Goal: Communication & Community: Participate in discussion

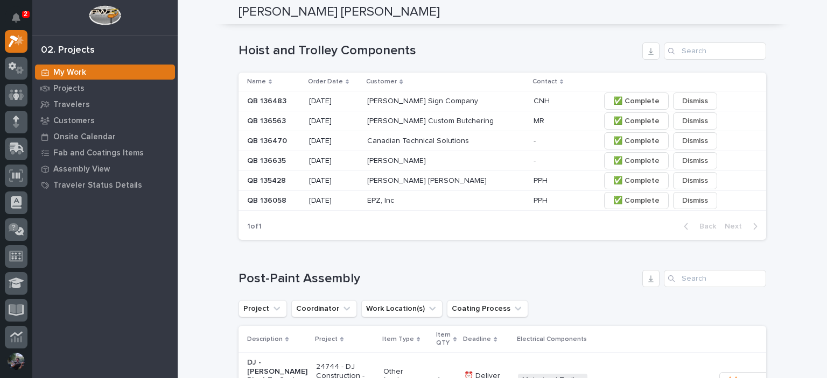
scroll to position [574, 0]
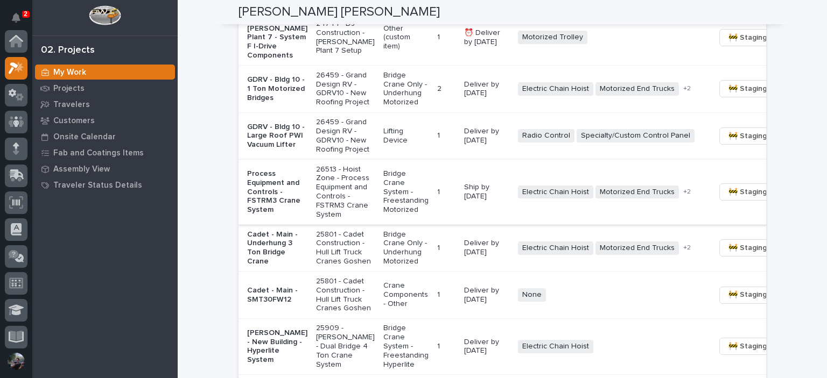
scroll to position [933, 0]
click at [728, 198] on span "🚧 Staging →" at bounding box center [750, 191] width 45 height 13
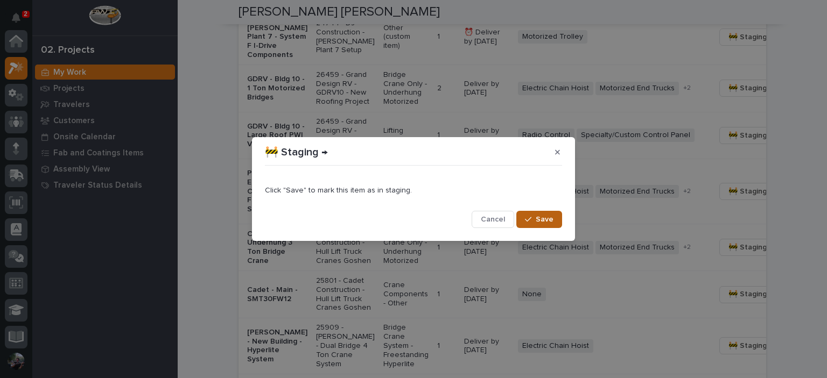
click at [531, 223] on icon "button" at bounding box center [528, 220] width 6 height 8
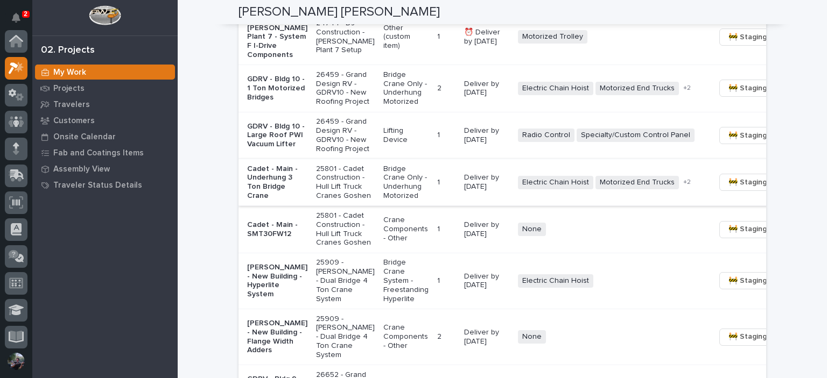
click at [728, 189] on span "🚧 Staging →" at bounding box center [750, 182] width 45 height 13
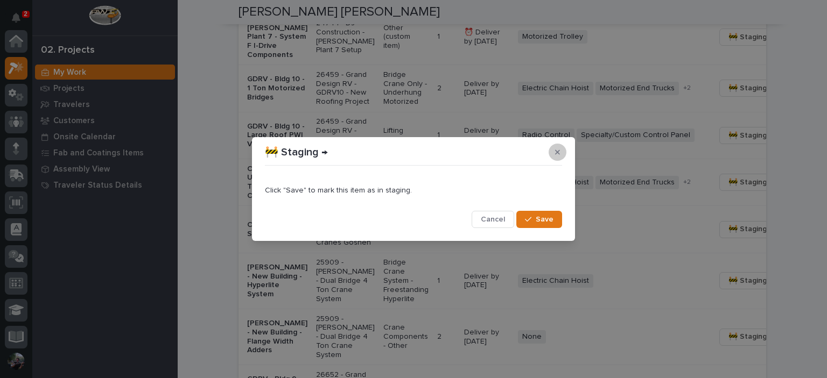
click at [552, 151] on button "button" at bounding box center [557, 152] width 18 height 17
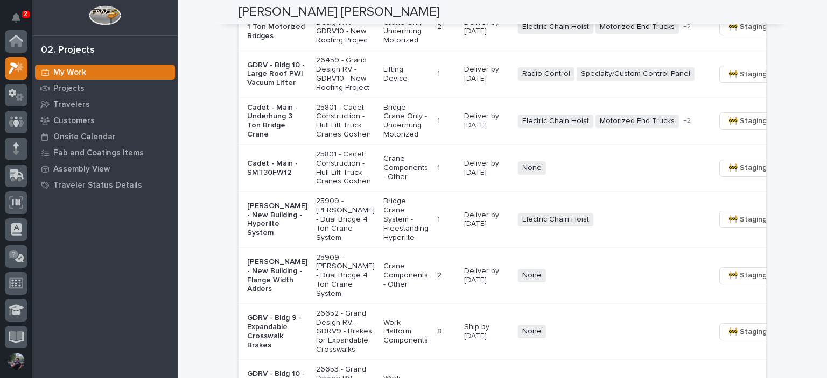
scroll to position [1004, 0]
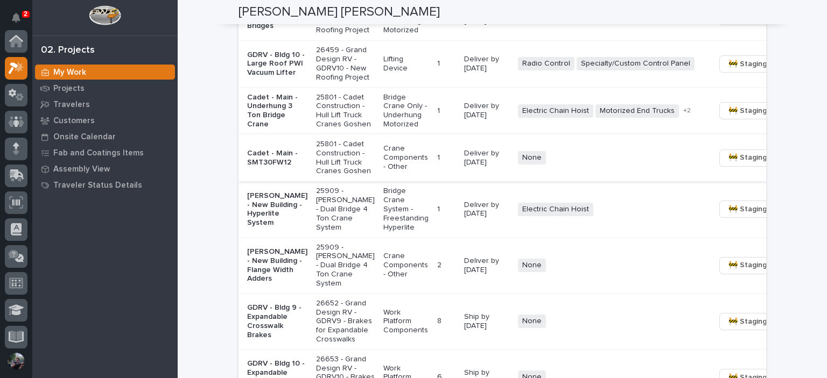
click at [728, 164] on span "🚧 Staging →" at bounding box center [750, 157] width 45 height 13
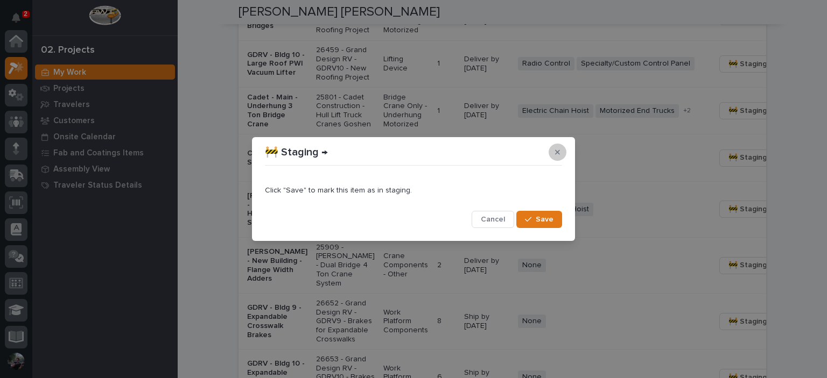
click at [555, 152] on icon "button" at bounding box center [557, 153] width 5 height 8
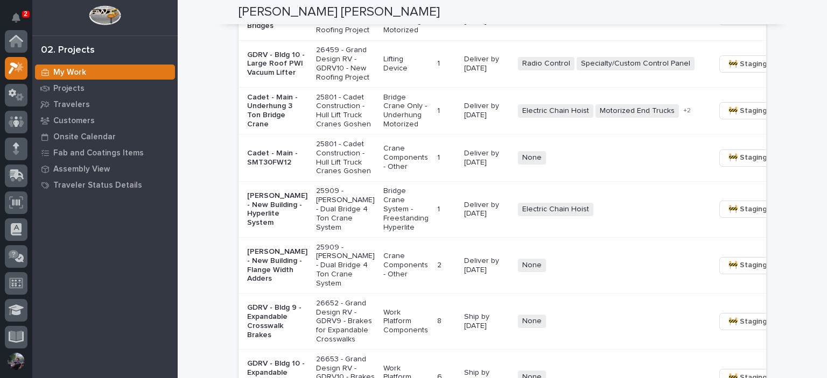
click at [383, 171] on p "Crane Components - Other" at bounding box center [405, 157] width 45 height 27
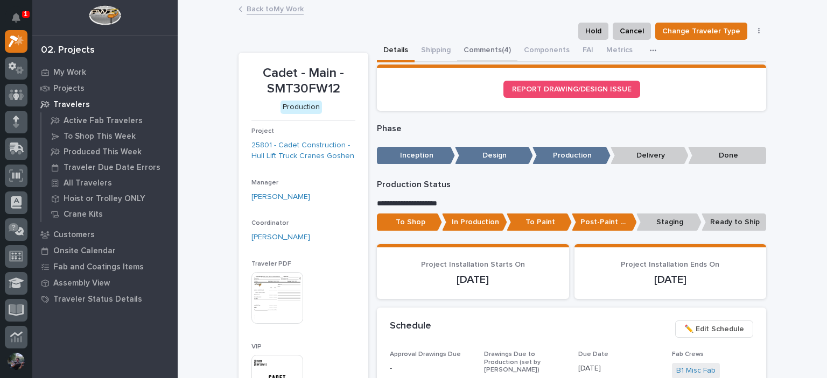
click at [464, 49] on button "Comments (4)" at bounding box center [487, 51] width 60 height 23
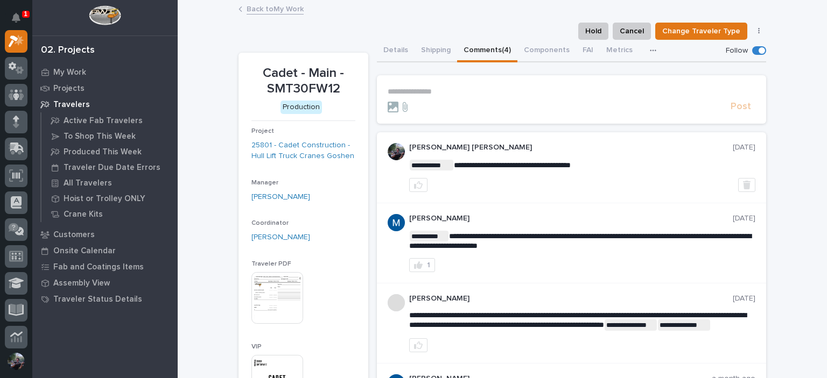
click at [441, 90] on p "**********" at bounding box center [572, 91] width 368 height 9
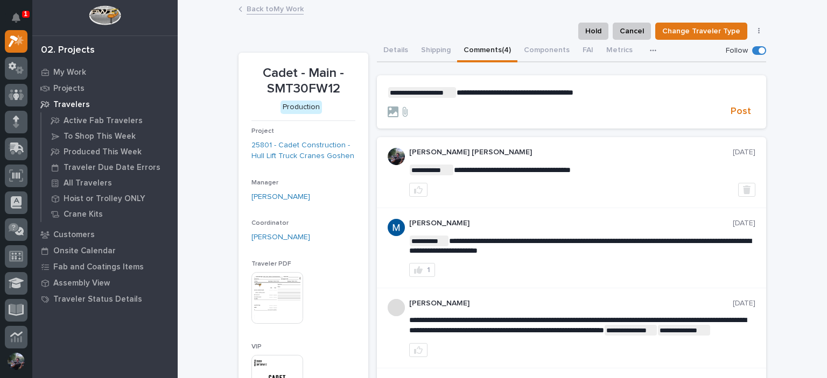
click at [750, 107] on div "Post" at bounding box center [572, 111] width 368 height 12
click at [741, 109] on span "Post" at bounding box center [740, 111] width 20 height 12
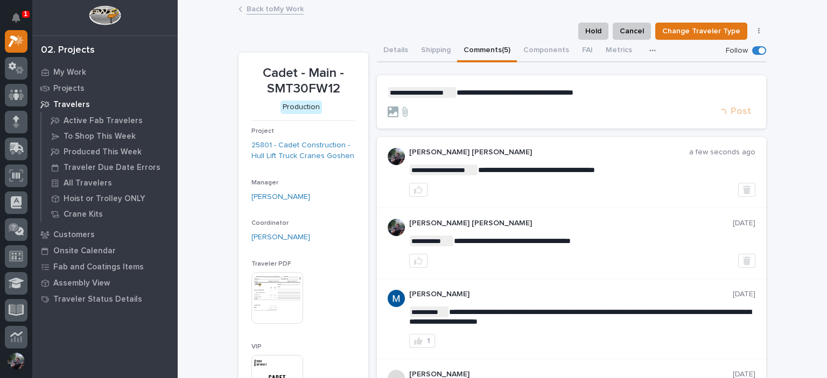
click at [279, 9] on link "Back to My Work" at bounding box center [274, 8] width 57 height 12
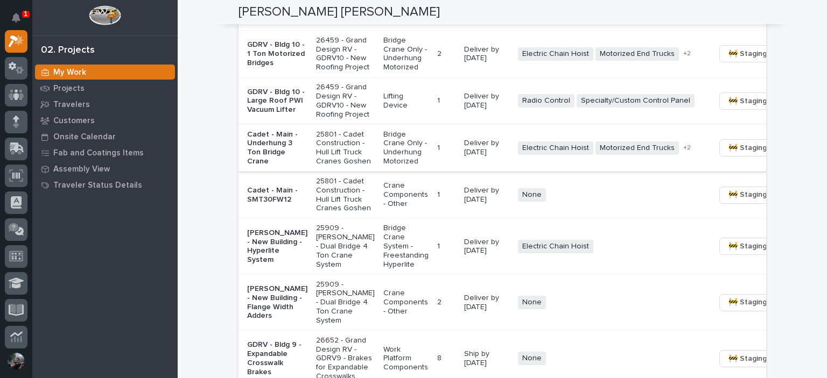
scroll to position [969, 0]
click at [728, 200] on span "🚧 Staging →" at bounding box center [750, 193] width 45 height 13
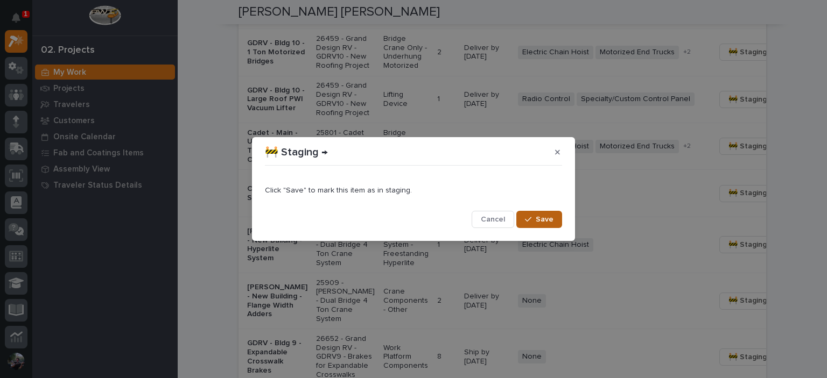
click at [548, 216] on span "Save" at bounding box center [545, 220] width 18 height 10
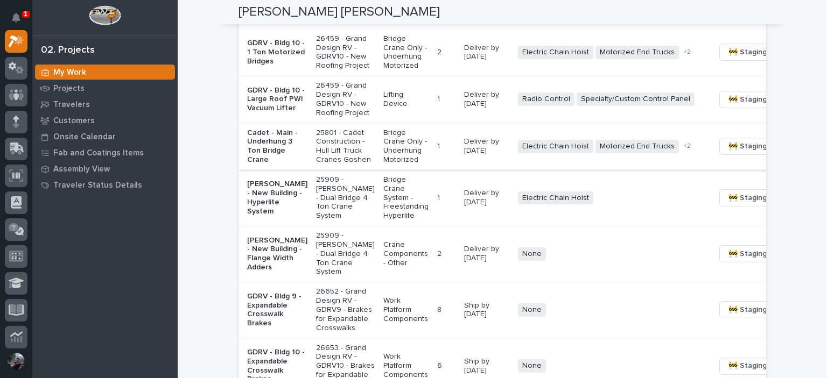
click at [728, 153] on span "🚧 Staging →" at bounding box center [750, 146] width 45 height 13
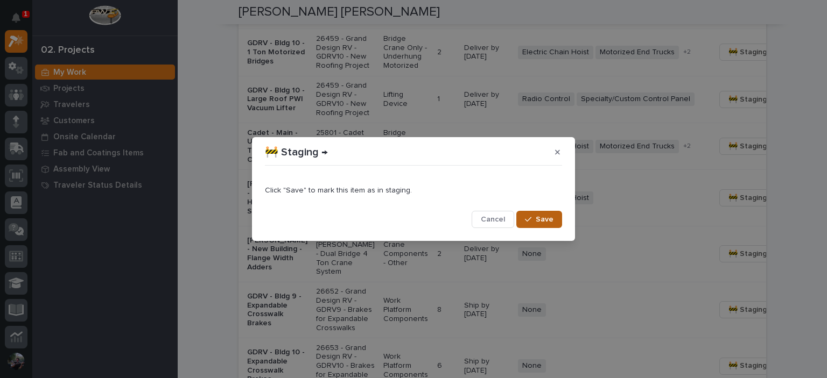
click at [552, 212] on button "Save" at bounding box center [539, 219] width 46 height 17
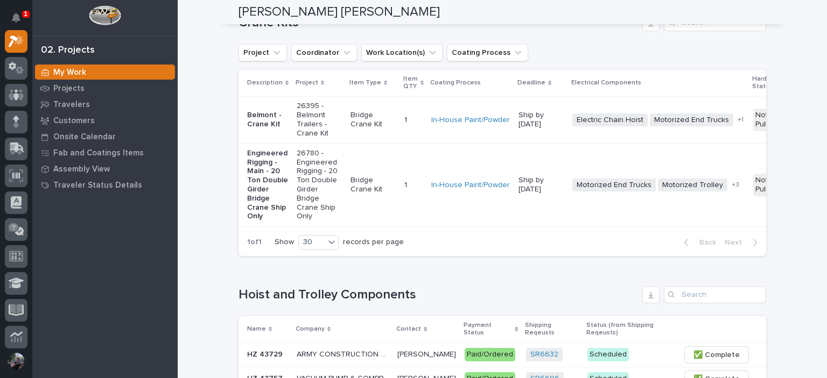
scroll to position [0, 0]
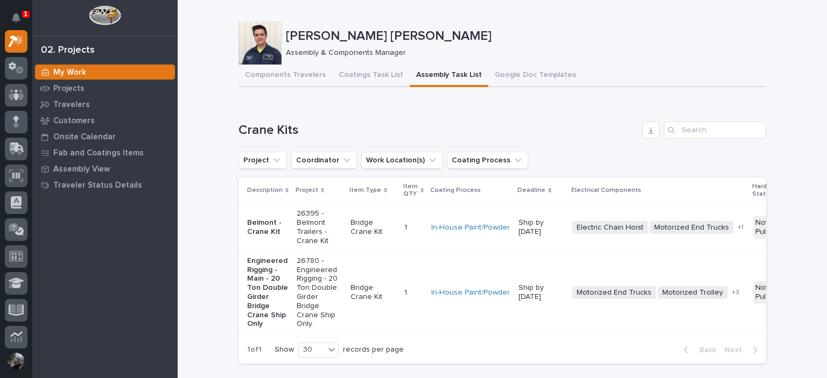
click at [477, 111] on div "Loading... Saving… Crane Kits Project Coordinator Work Location(s) Coating Proc…" at bounding box center [501, 236] width 527 height 272
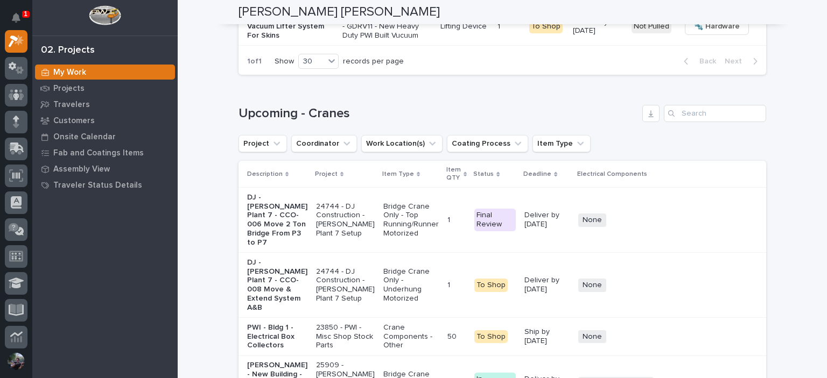
scroll to position [1901, 0]
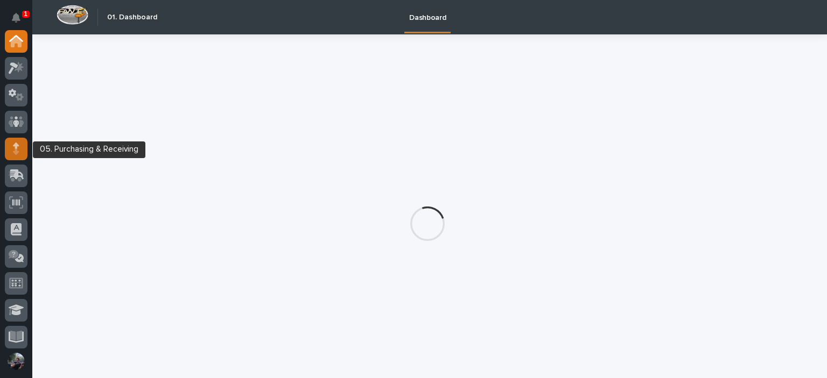
click at [10, 145] on div at bounding box center [16, 149] width 23 height 23
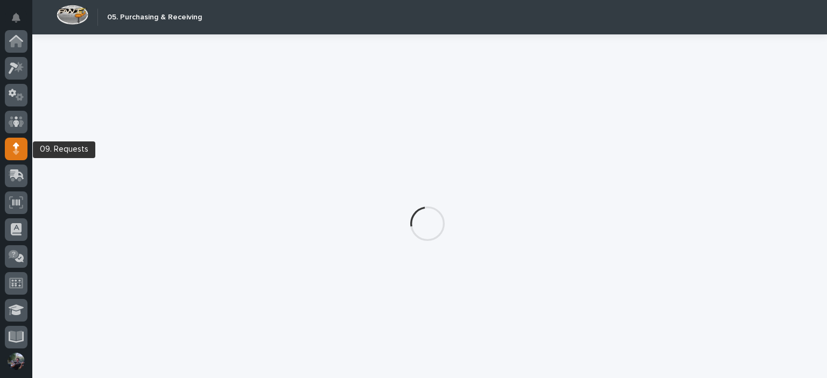
scroll to position [108, 0]
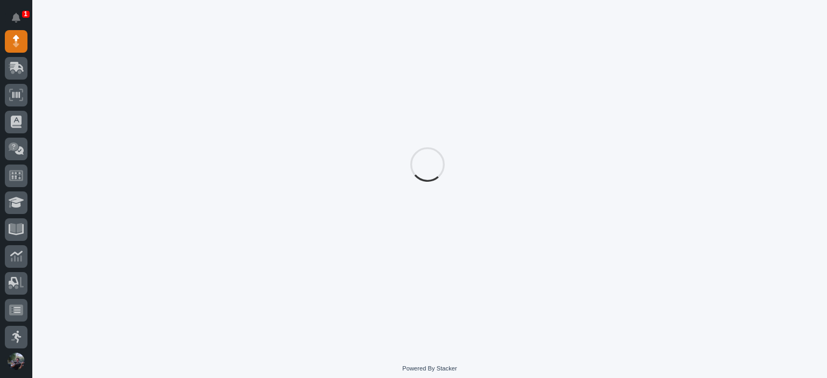
scroll to position [65, 0]
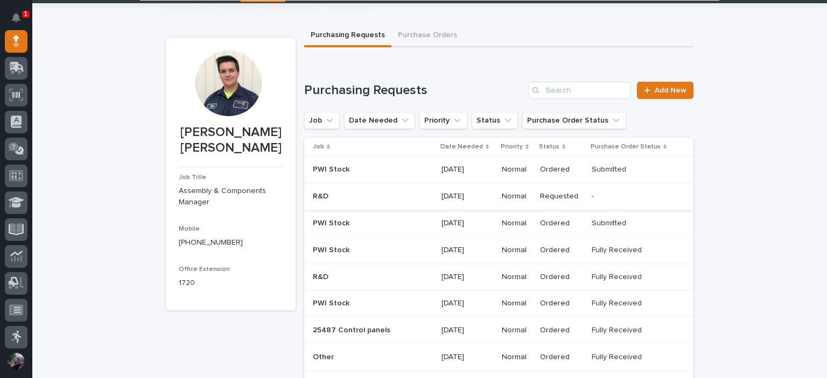
scroll to position [72, 0]
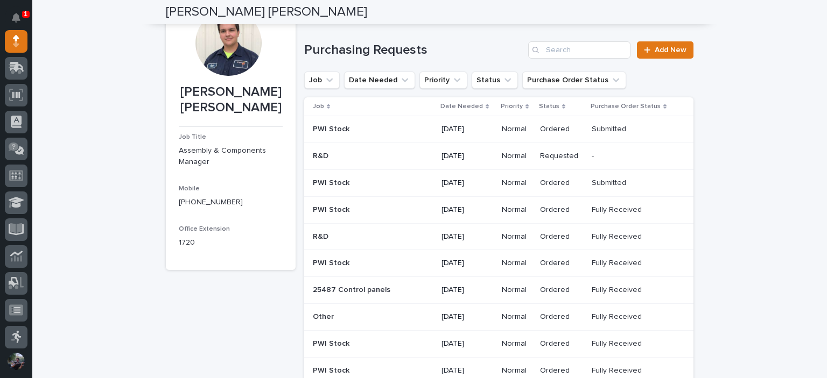
click at [644, 165] on td "- -" at bounding box center [640, 156] width 106 height 27
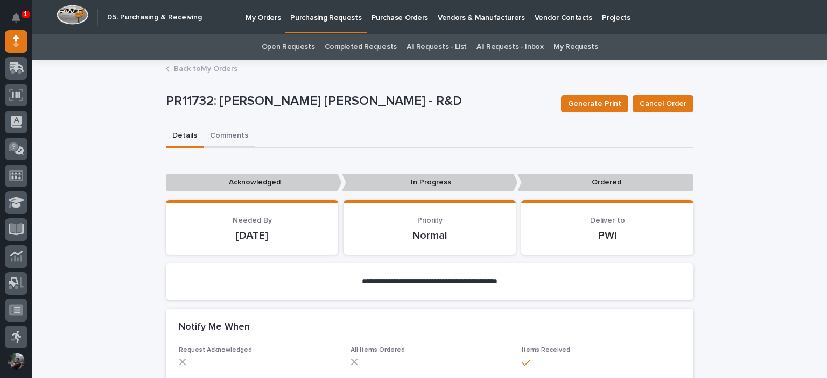
click at [217, 133] on button "Comments" at bounding box center [228, 136] width 51 height 23
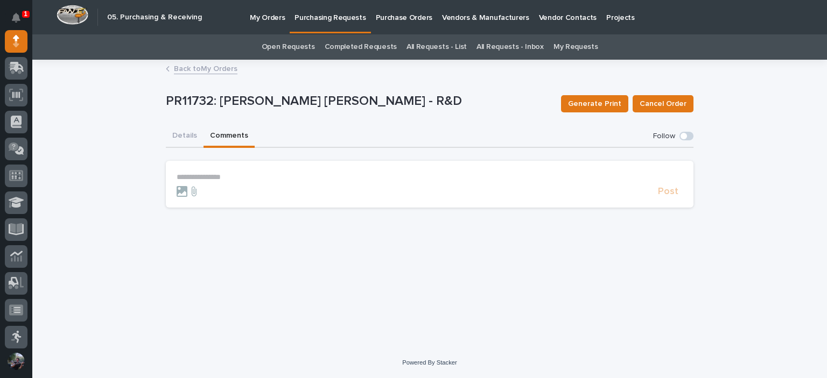
click at [221, 176] on p "**********" at bounding box center [430, 177] width 506 height 9
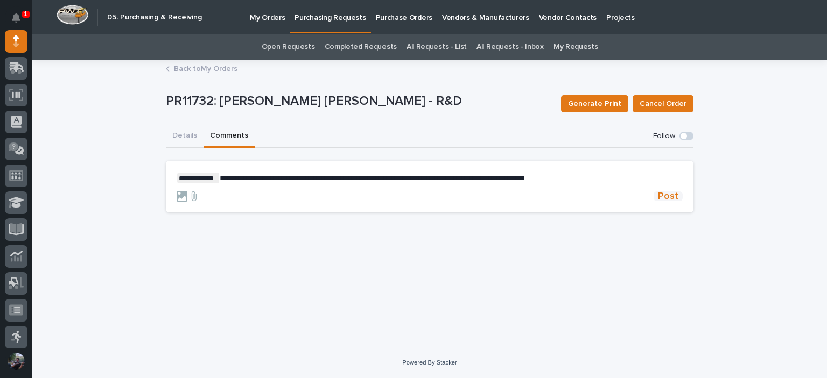
click at [668, 195] on span "Post" at bounding box center [668, 197] width 20 height 10
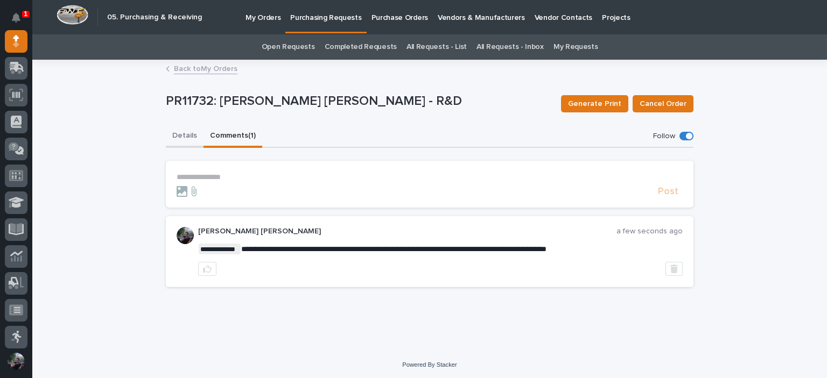
click at [186, 137] on button "Details" at bounding box center [185, 136] width 38 height 23
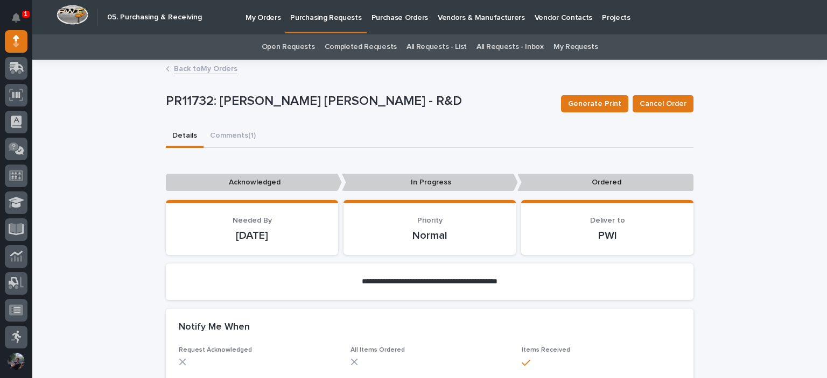
click at [206, 75] on div "Back to My Orders" at bounding box center [429, 69] width 538 height 15
click at [213, 67] on link "Back to My Orders" at bounding box center [206, 68] width 64 height 12
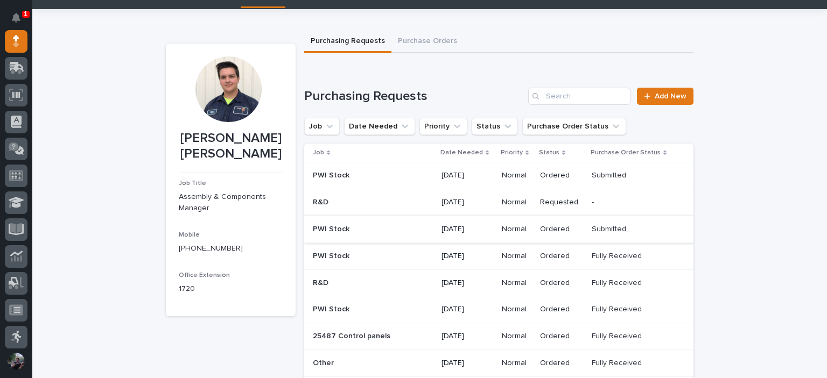
scroll to position [36, 0]
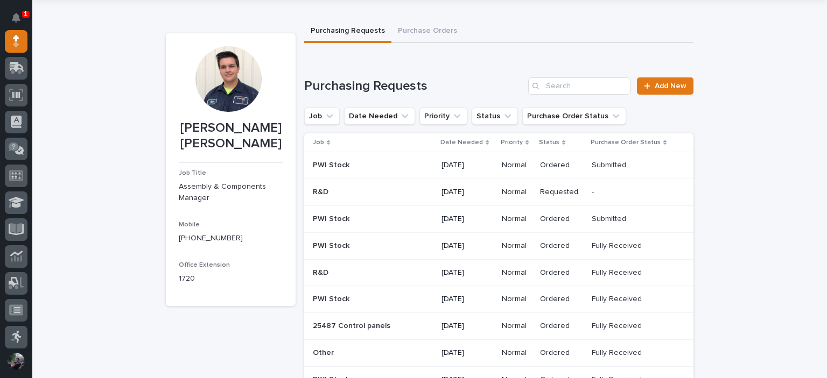
click at [583, 223] on td "Ordered" at bounding box center [562, 219] width 52 height 27
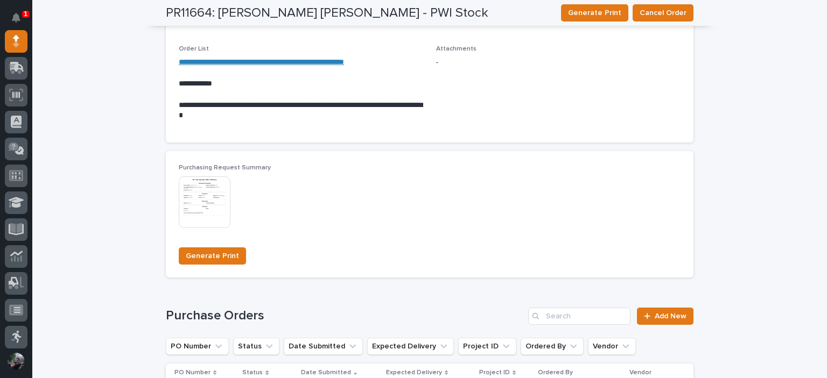
scroll to position [753, 0]
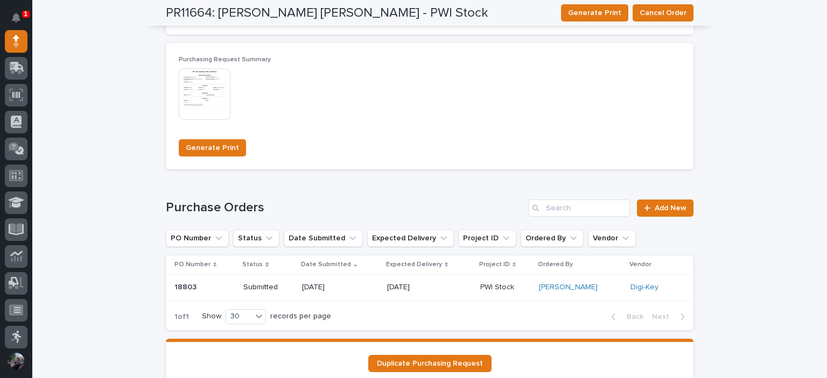
click at [205, 88] on img at bounding box center [205, 94] width 52 height 52
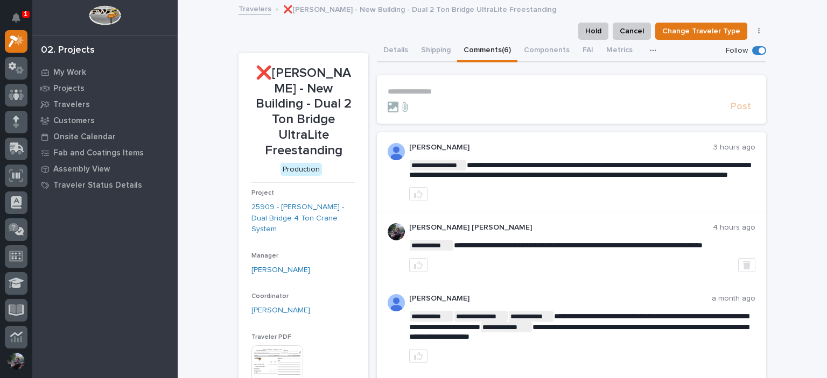
click at [428, 93] on p "**********" at bounding box center [572, 91] width 368 height 9
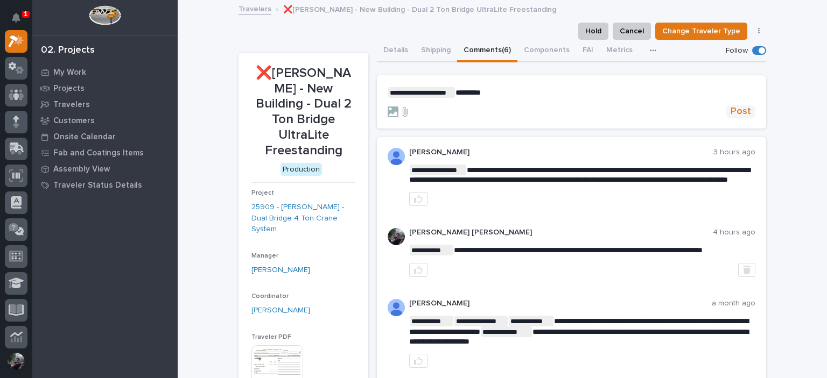
click at [748, 108] on button "Post" at bounding box center [740, 111] width 29 height 12
